Goal: Navigation & Orientation: Find specific page/section

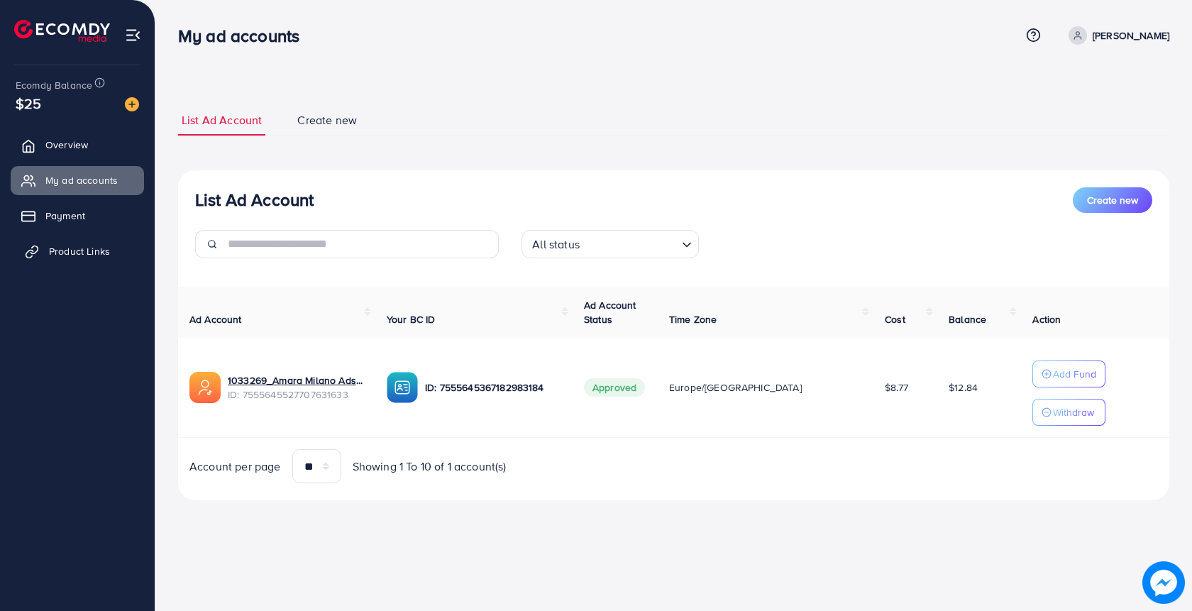
click at [95, 248] on span "Product Links" at bounding box center [79, 251] width 61 height 14
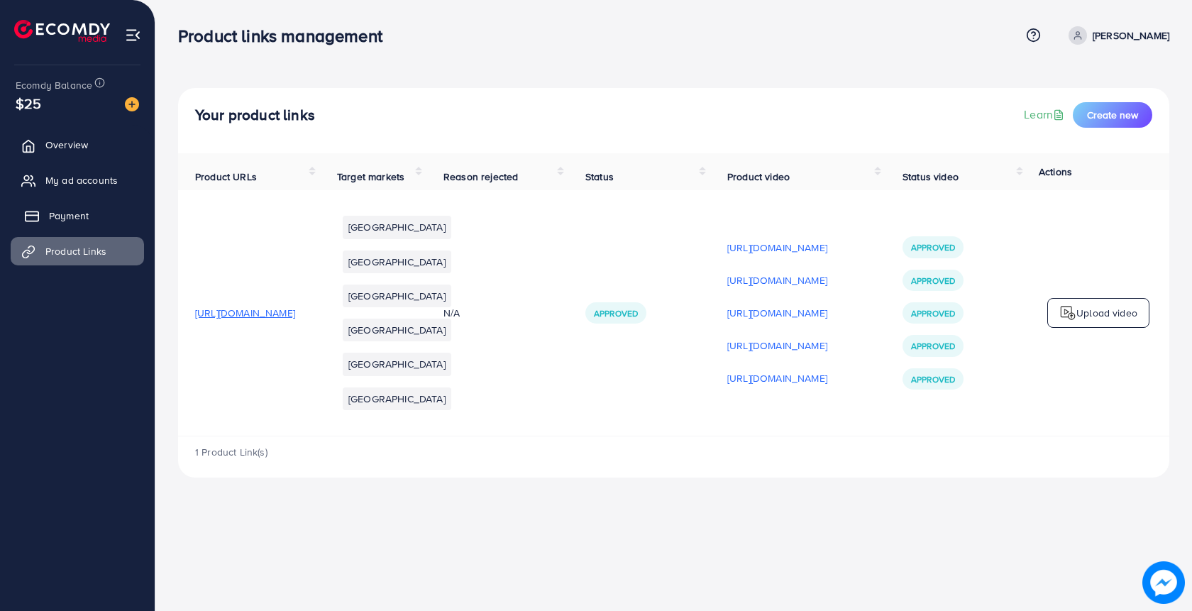
click at [78, 225] on link "Payment" at bounding box center [77, 215] width 133 height 28
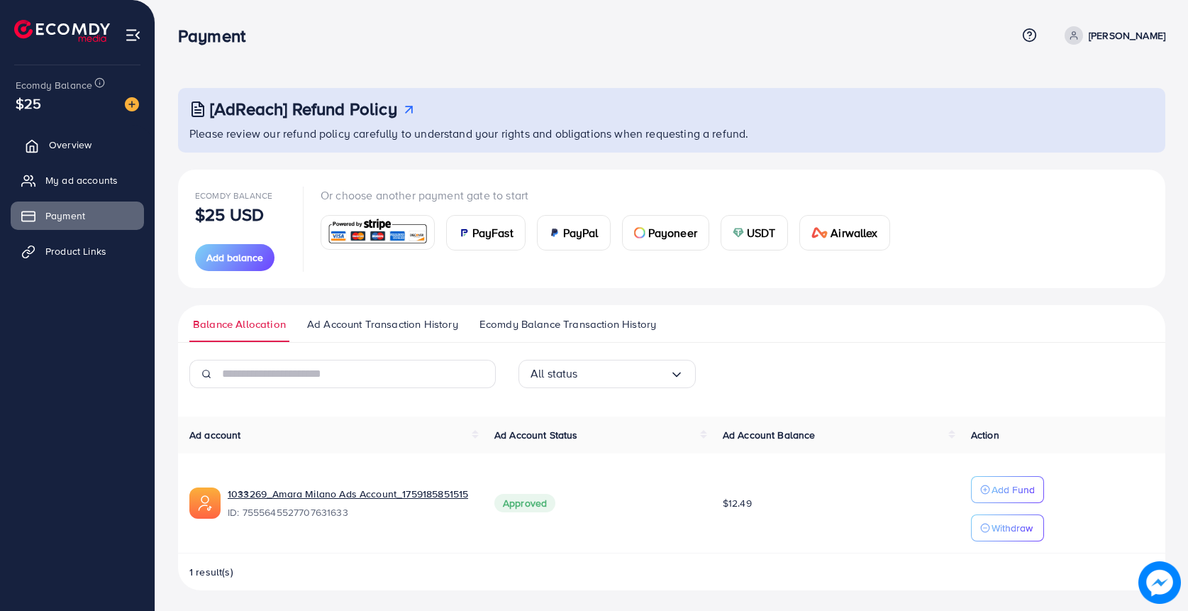
click at [72, 153] on link "Overview" at bounding box center [77, 145] width 133 height 28
